Goal: Browse casually

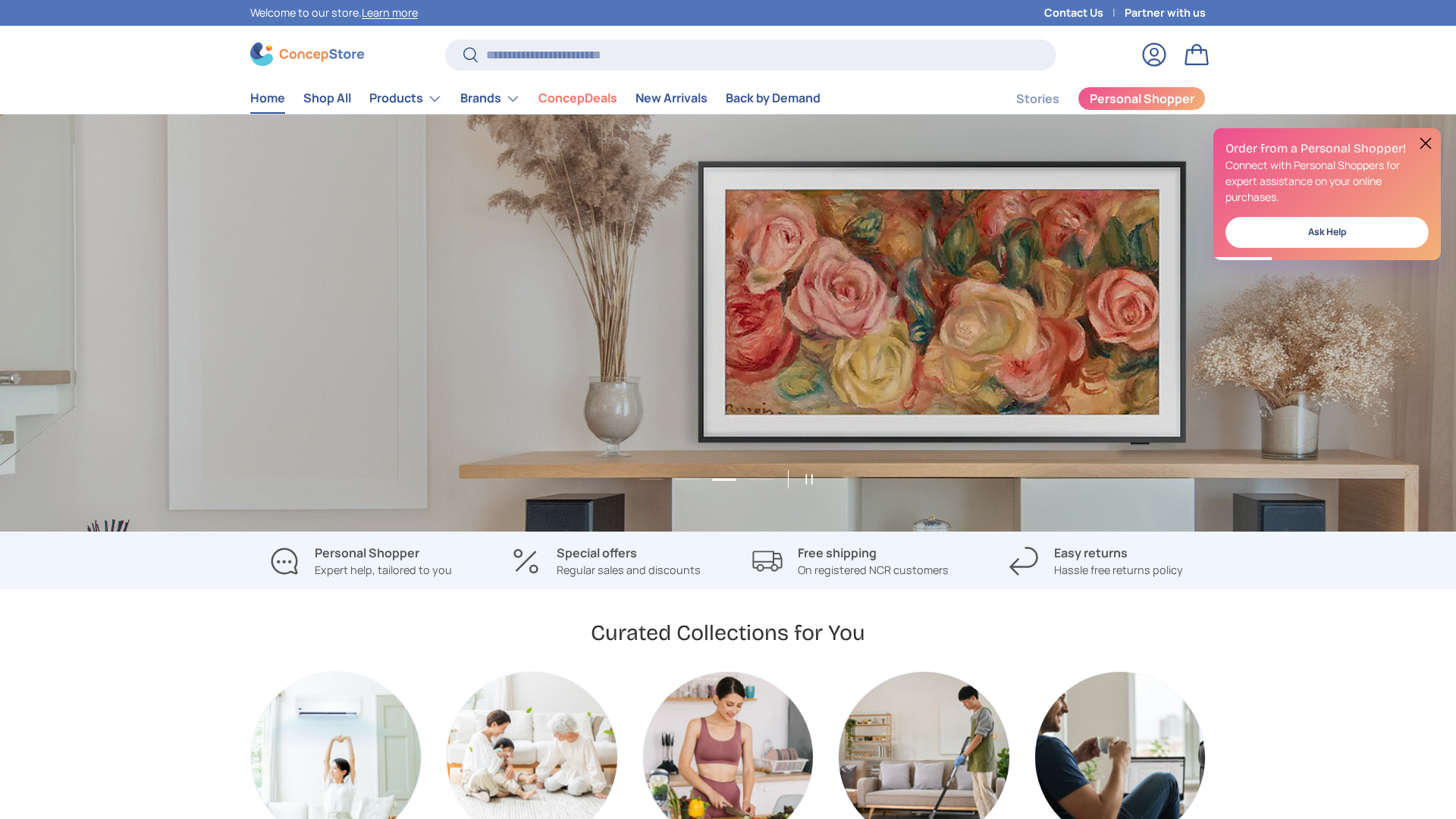
scroll to position [0, 2911]
